Goal: Transaction & Acquisition: Purchase product/service

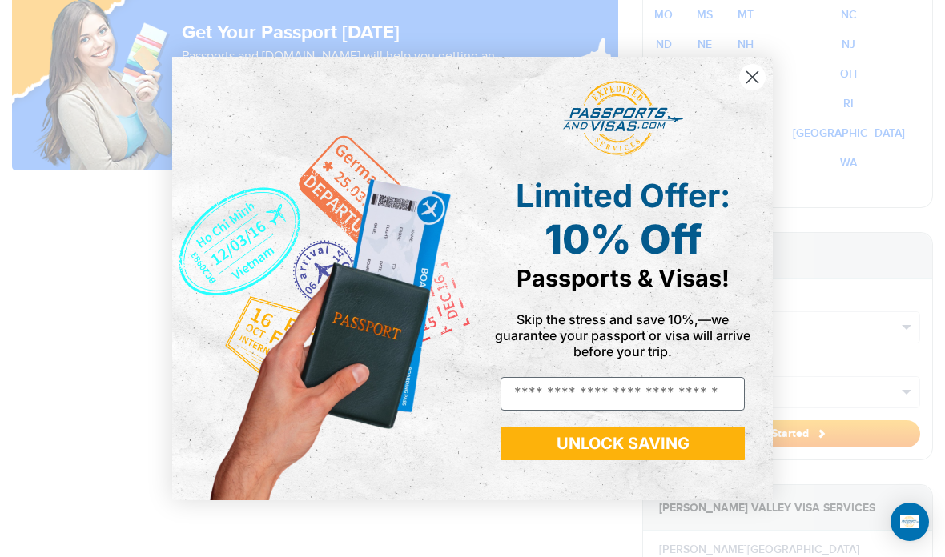
scroll to position [1228, 0]
click at [757, 83] on circle "Close dialog" at bounding box center [752, 77] width 26 height 26
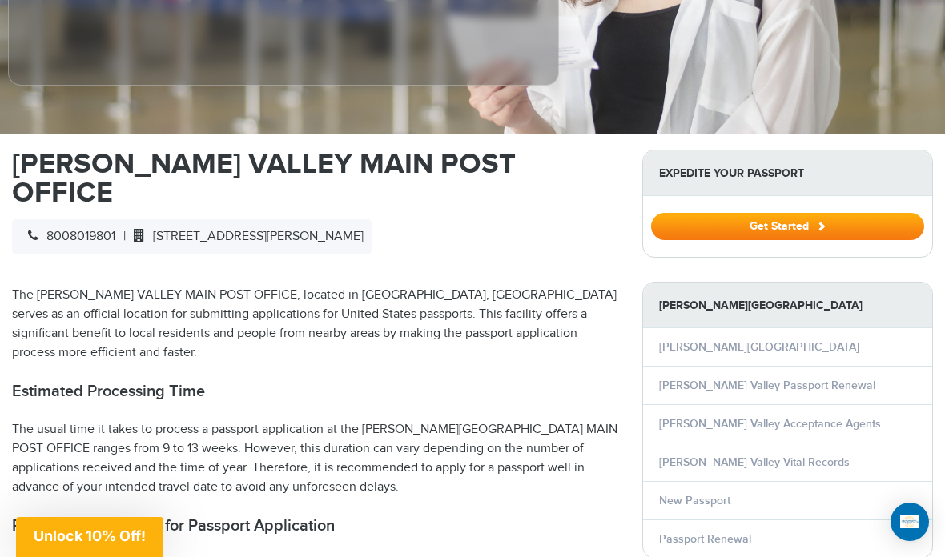
scroll to position [421, 0]
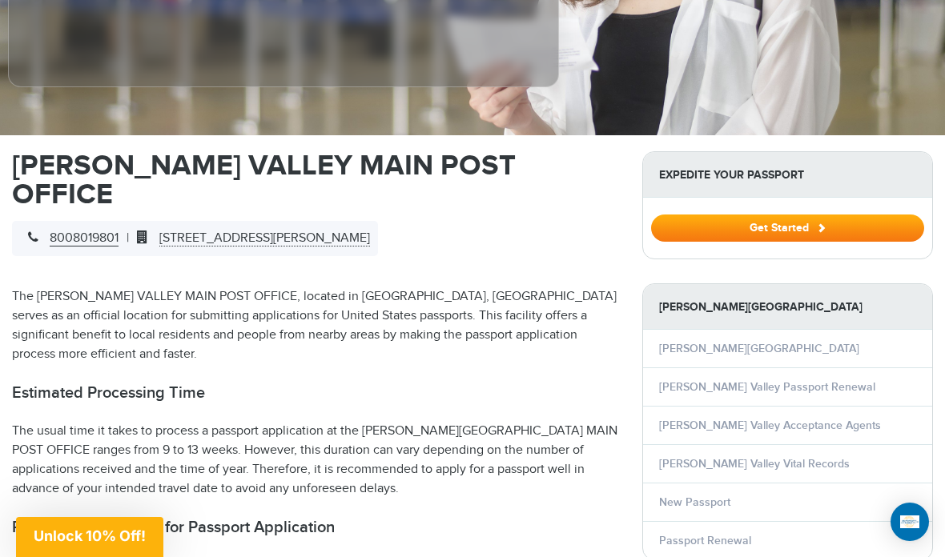
click at [808, 222] on button "Get Started" at bounding box center [787, 228] width 273 height 27
click at [787, 383] on link "Moreno Valley Passport Renewal" at bounding box center [767, 387] width 216 height 14
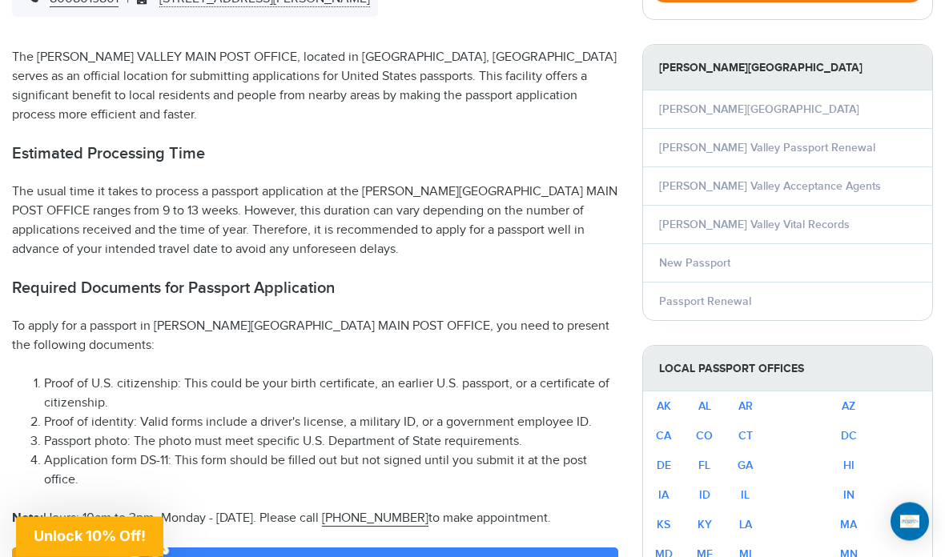
scroll to position [648, 0]
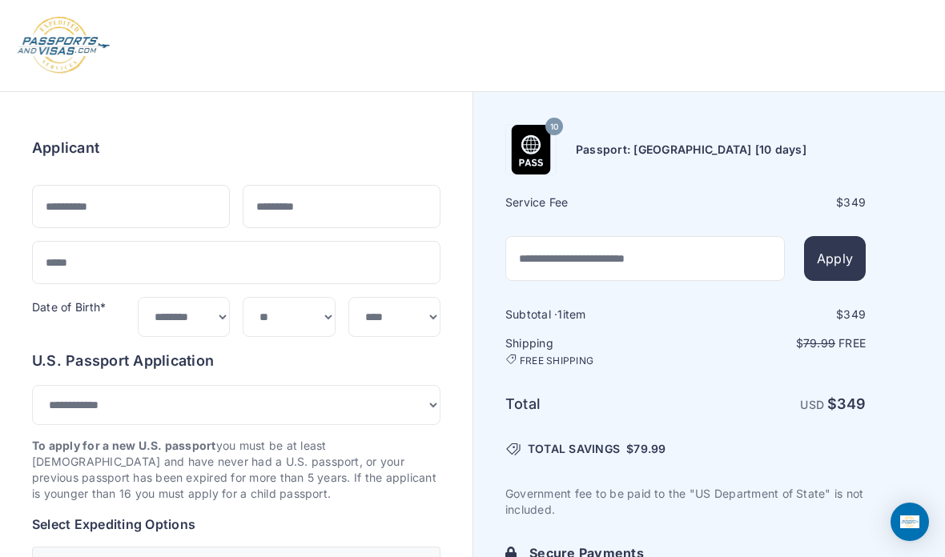
select select "***"
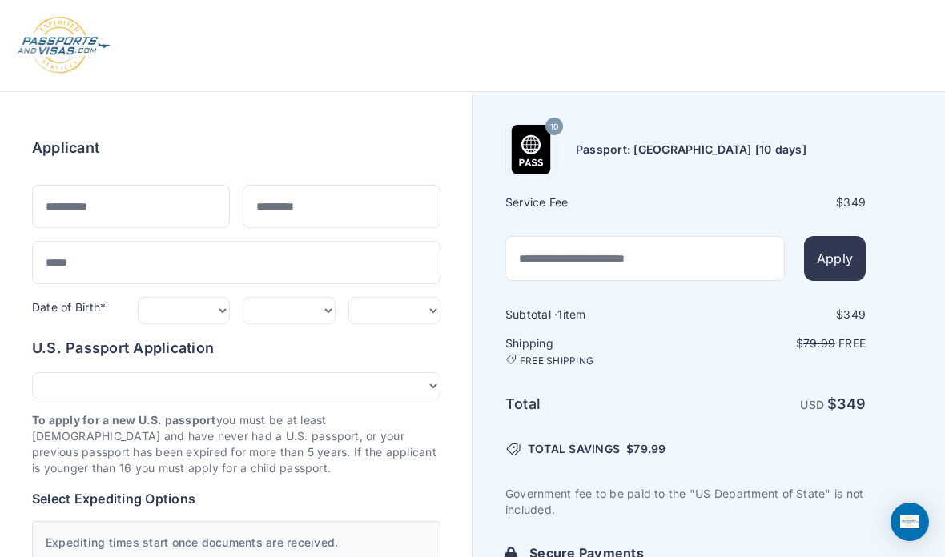
click at [24, 8] on div at bounding box center [472, 45] width 945 height 91
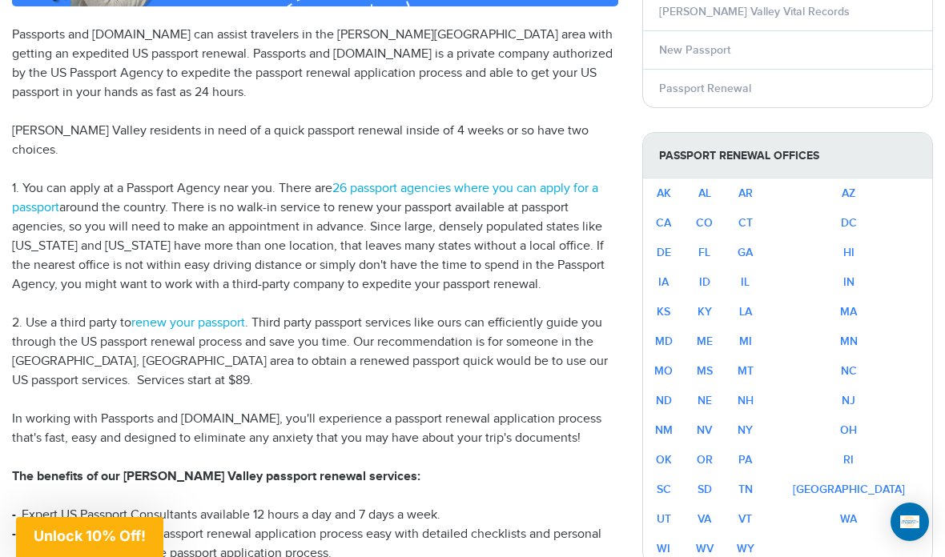
scroll to position [392, 0]
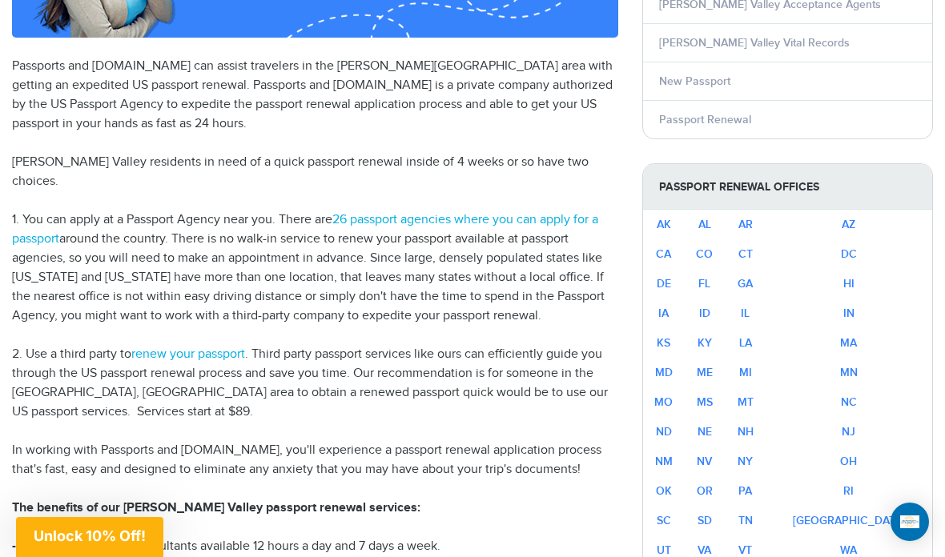
click at [211, 347] on link "renew your passport" at bounding box center [188, 354] width 114 height 15
